Goal: Navigation & Orientation: Understand site structure

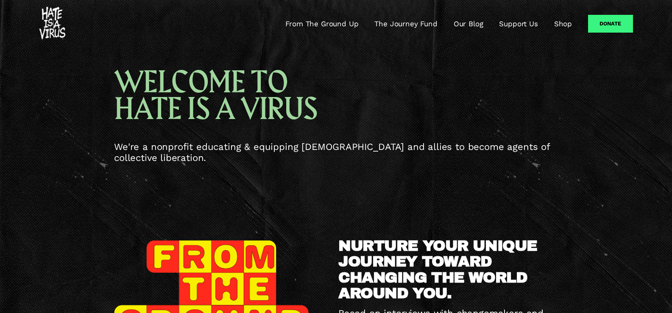
click at [521, 24] on link "Support Us" at bounding box center [518, 24] width 39 height 10
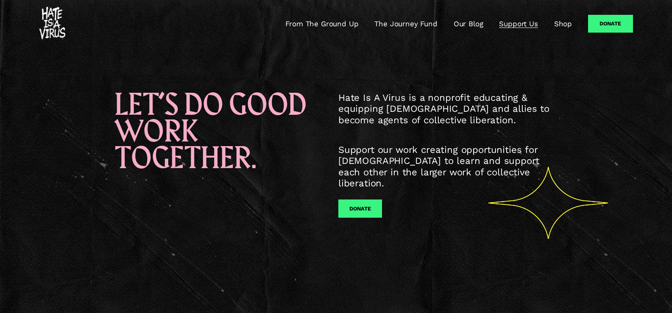
click at [338, 25] on link "From The Ground Up" at bounding box center [321, 24] width 73 height 10
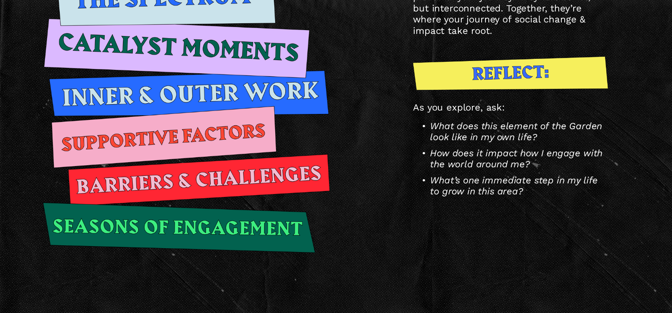
scroll to position [1018, 0]
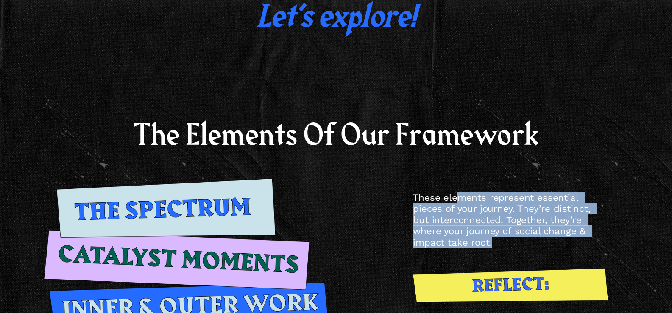
drag, startPoint x: 458, startPoint y: 199, endPoint x: 468, endPoint y: 240, distance: 41.3
click at [468, 240] on p "These elements represent essential pieces of your journey. They’re distinct, bu…" at bounding box center [510, 220] width 195 height 56
click at [478, 247] on p "These elements represent essential pieces of your journey. They’re distinct, bu…" at bounding box center [510, 220] width 195 height 56
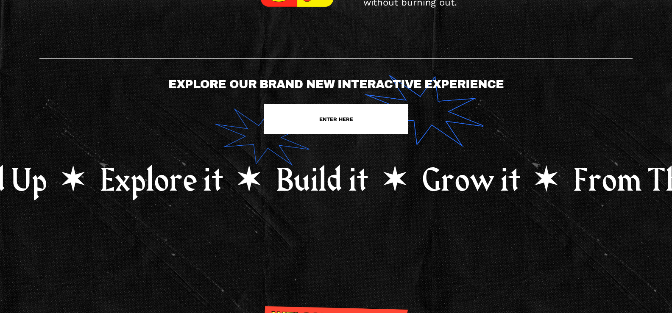
scroll to position [0, 0]
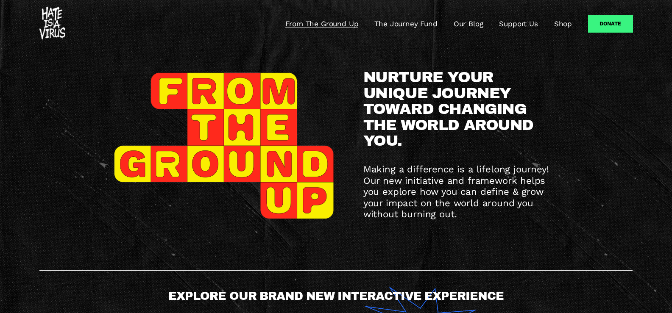
click at [399, 26] on link "The Journey Fund" at bounding box center [405, 24] width 63 height 10
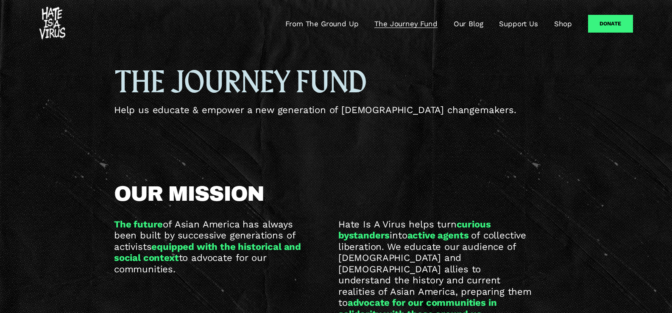
click at [560, 25] on link "Shop" at bounding box center [563, 24] width 18 height 10
click at [44, 31] on img at bounding box center [52, 24] width 26 height 34
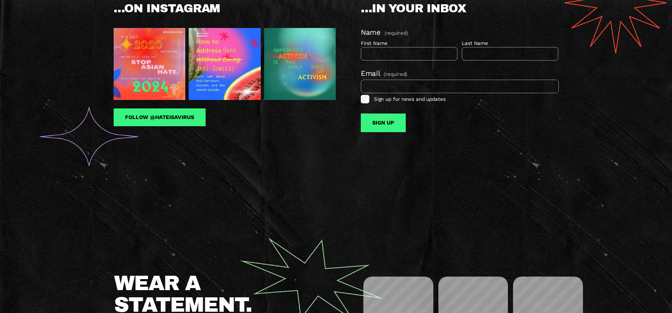
scroll to position [1035, 0]
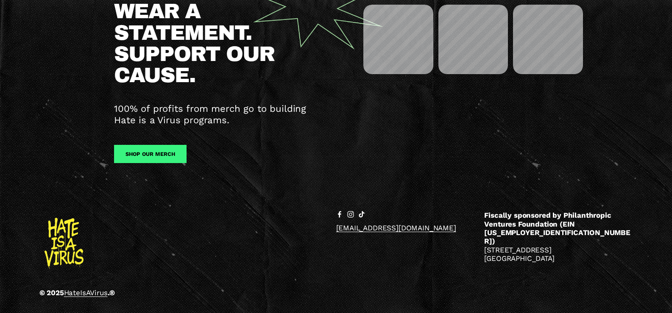
click at [645, 235] on div "© 2025 HateIsAVirus .® [EMAIL_ADDRESS][DOMAIN_NAME] Fiscally sponsored by Phila…" at bounding box center [336, 256] width 672 height 90
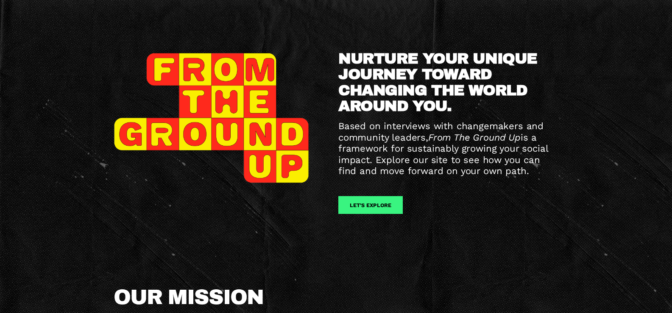
scroll to position [0, 0]
